Goal: Find specific page/section: Find specific page/section

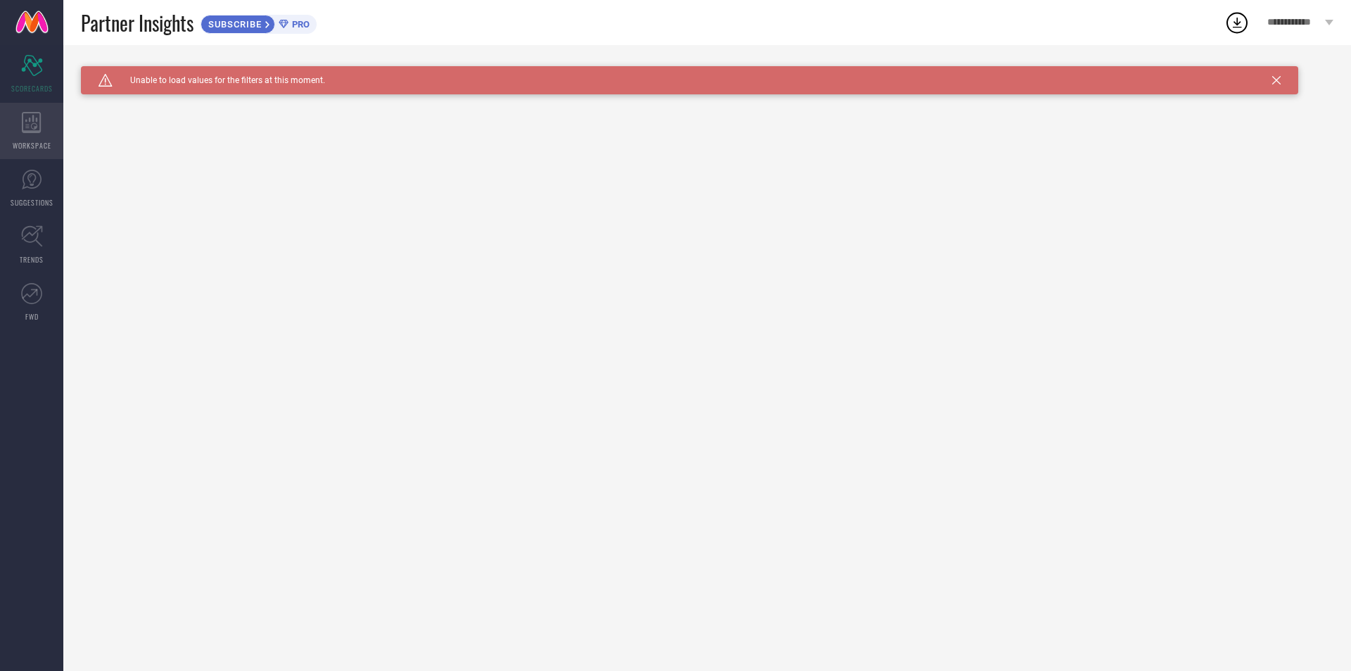
click at [34, 120] on icon at bounding box center [31, 122] width 19 height 21
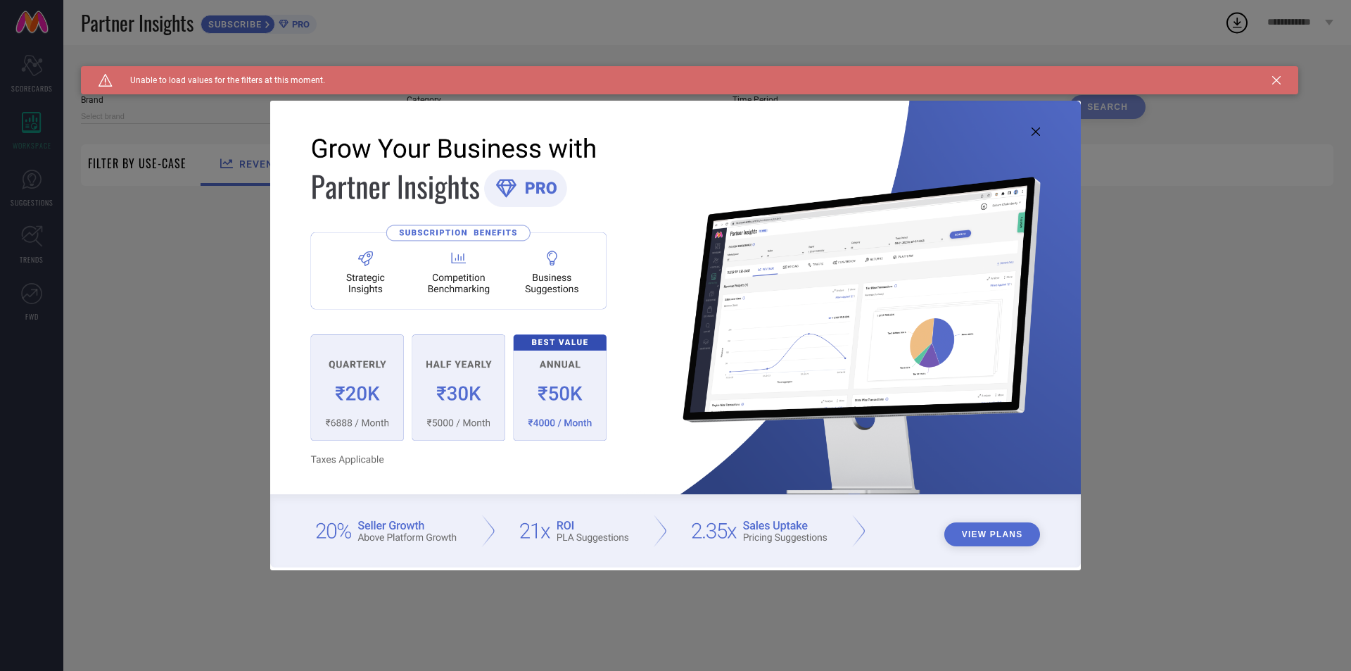
type input "1 STOP FASHION"
type input "All"
click at [1034, 124] on img at bounding box center [675, 334] width 811 height 466
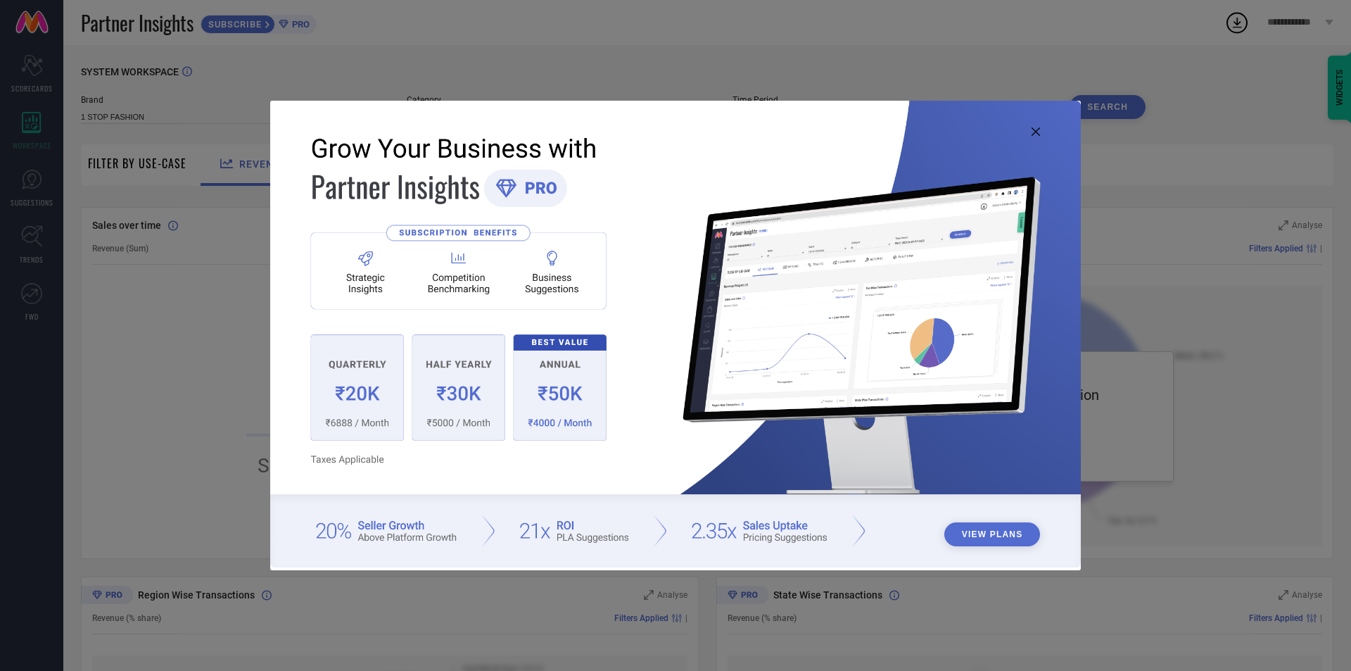
click at [1031, 140] on img at bounding box center [675, 334] width 811 height 466
click at [1037, 137] on img at bounding box center [675, 334] width 811 height 466
click at [1037, 132] on icon at bounding box center [1036, 131] width 8 height 8
